Goal: Find specific page/section: Find specific page/section

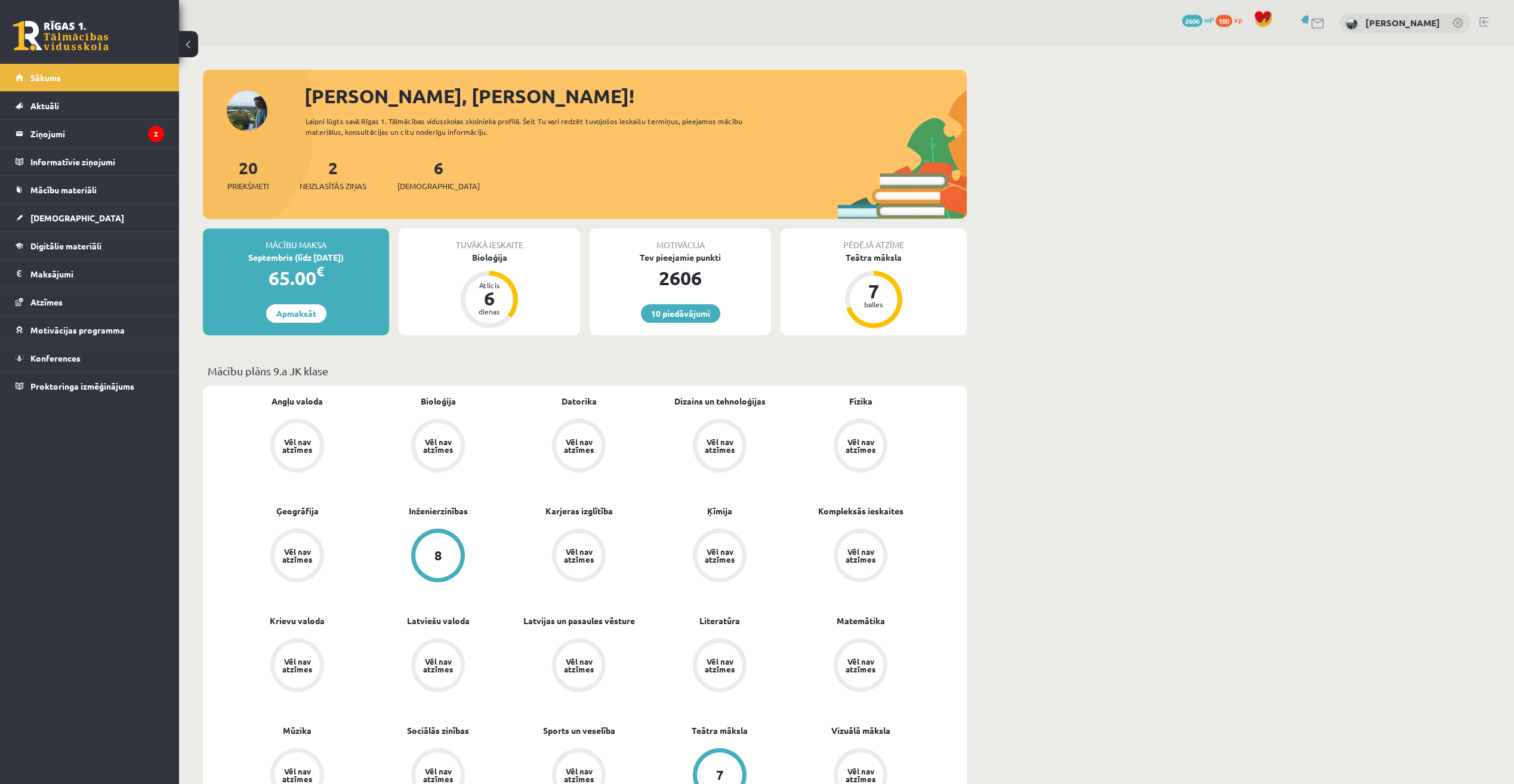
click at [500, 246] on div "Tuvākā ieskaite" at bounding box center [489, 240] width 182 height 23
click at [494, 262] on div "Bioloģija" at bounding box center [489, 257] width 182 height 12
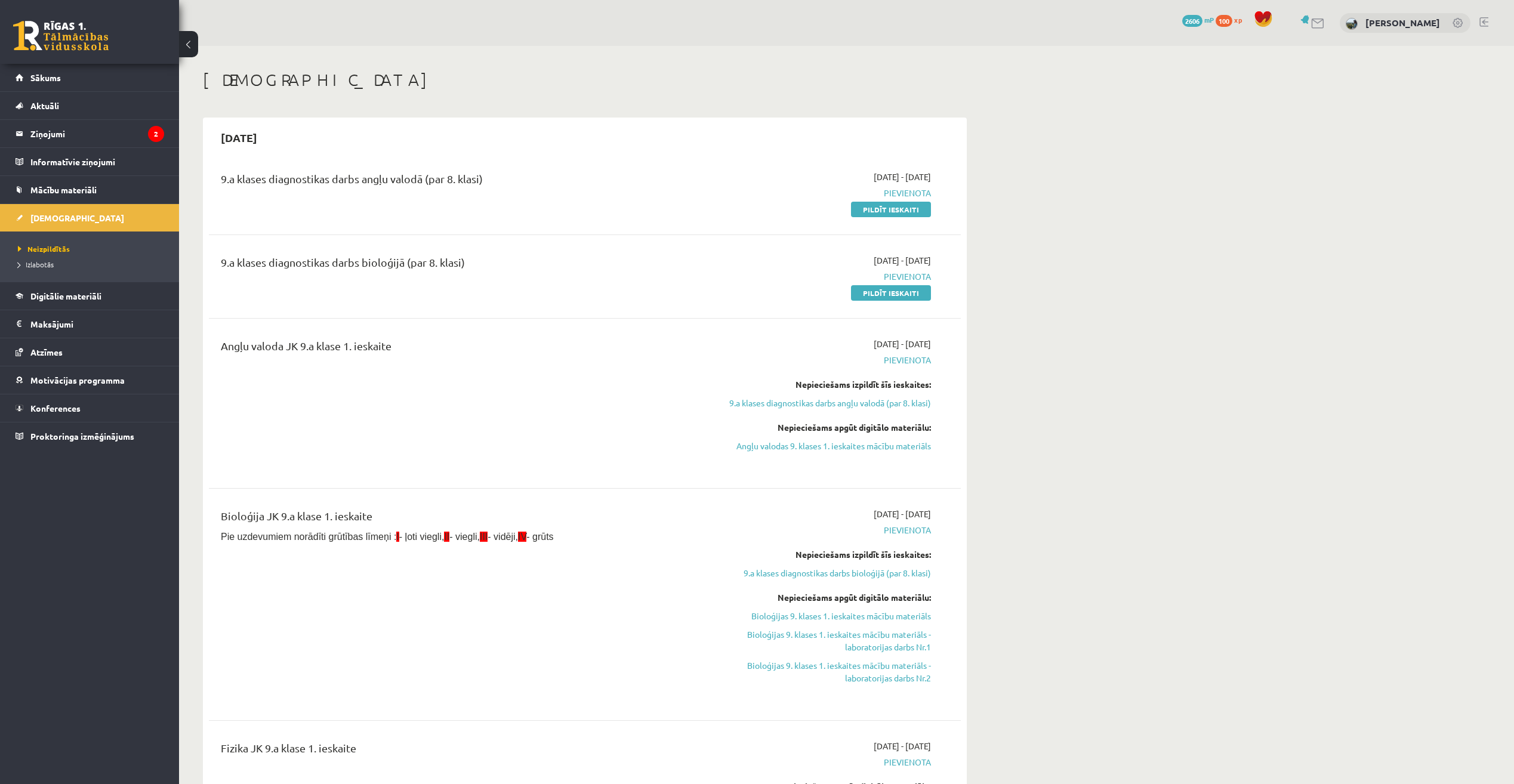
scroll to position [418, 0]
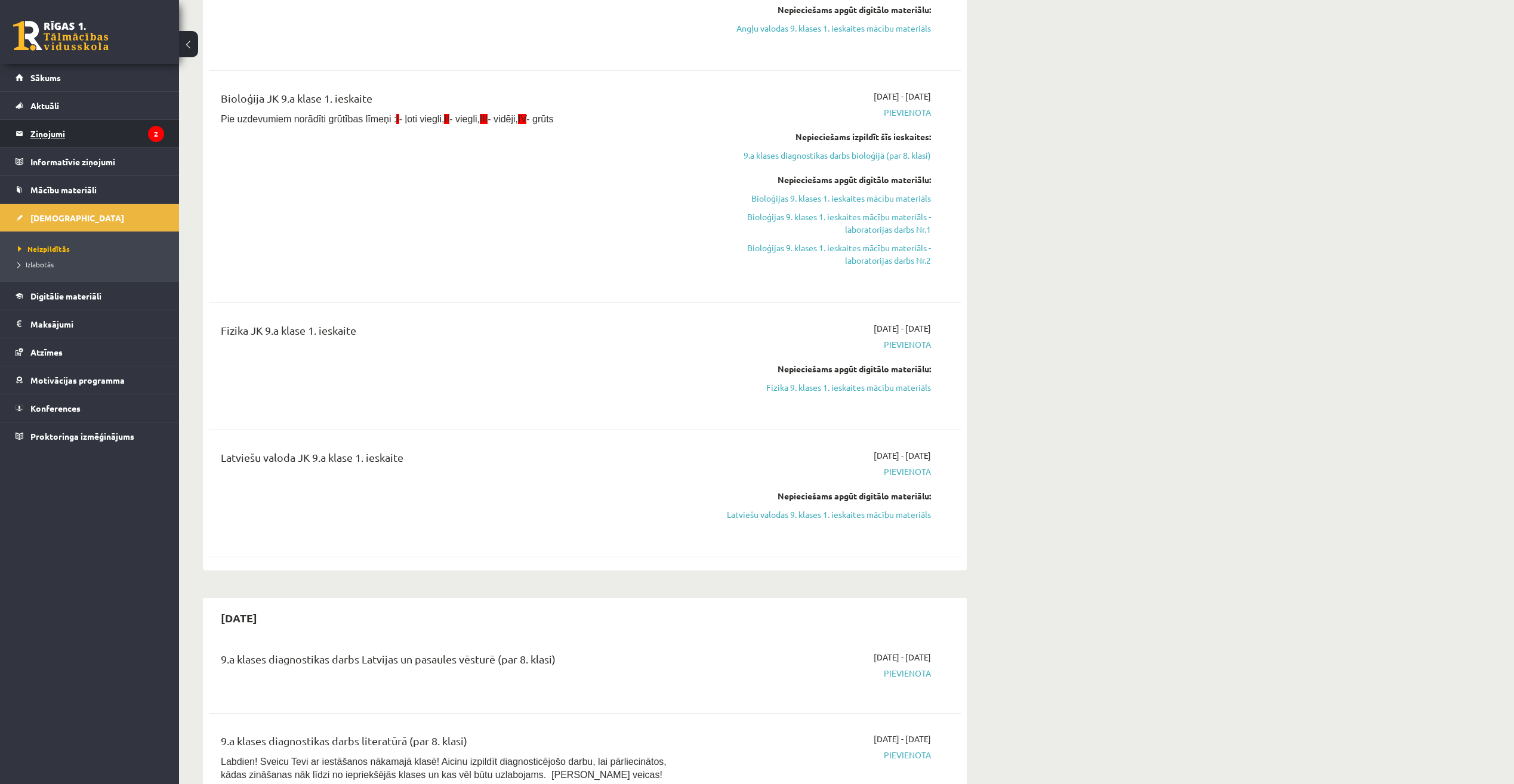
click at [125, 128] on legend "Ziņojumi 2" at bounding box center [97, 134] width 133 height 28
